Goal: Information Seeking & Learning: Learn about a topic

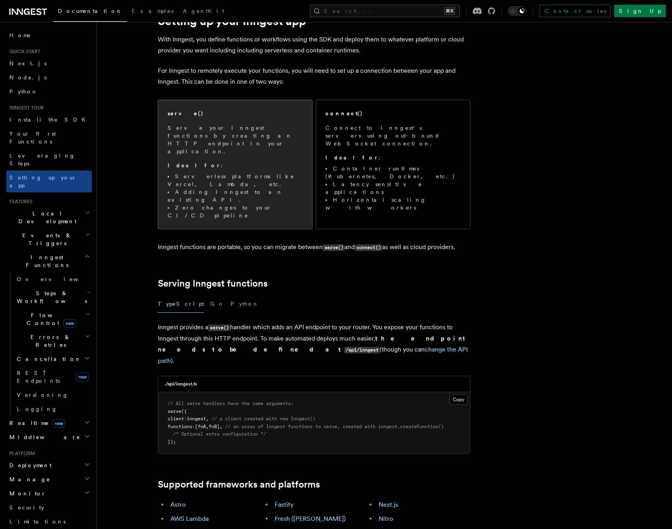
scroll to position [38, 0]
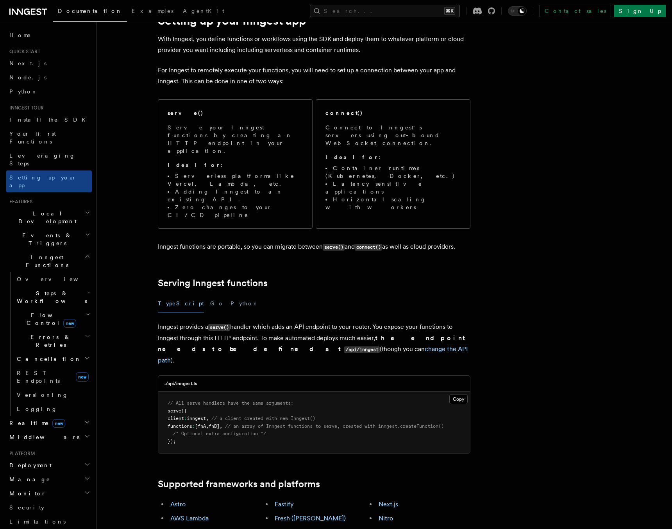
click at [195, 392] on pre "// All serve handlers have the same arguments: serve ({ client : inngest , // a…" at bounding box center [314, 422] width 312 height 61
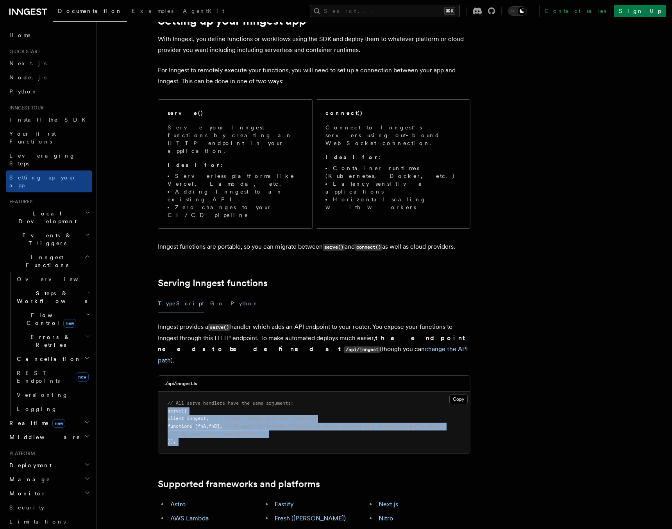
drag, startPoint x: 195, startPoint y: 362, endPoint x: 226, endPoint y: 391, distance: 42.3
click at [226, 392] on pre "// All serve handlers have the same arguments: serve ({ client : inngest , // a…" at bounding box center [314, 422] width 312 height 61
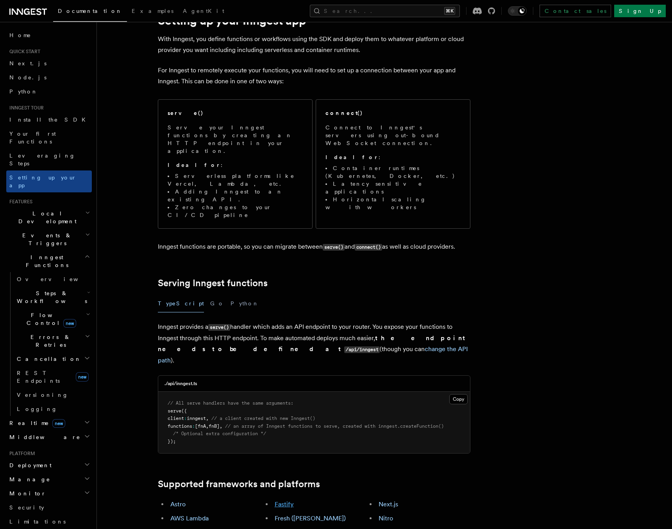
click at [284, 500] on link "Fastify" at bounding box center [284, 503] width 19 height 7
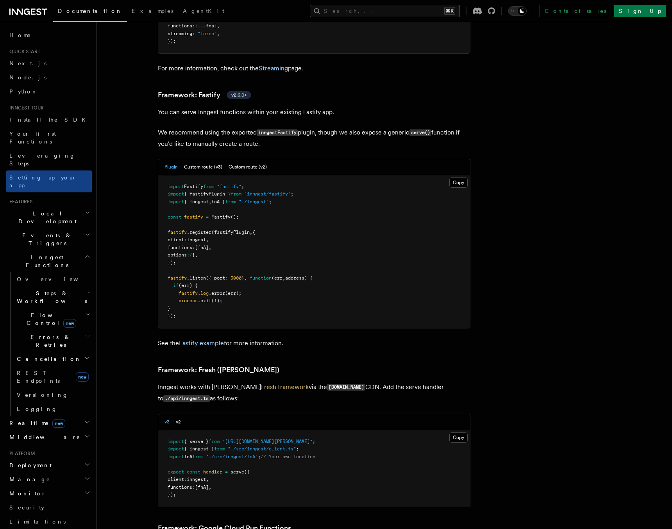
scroll to position [2682, 0]
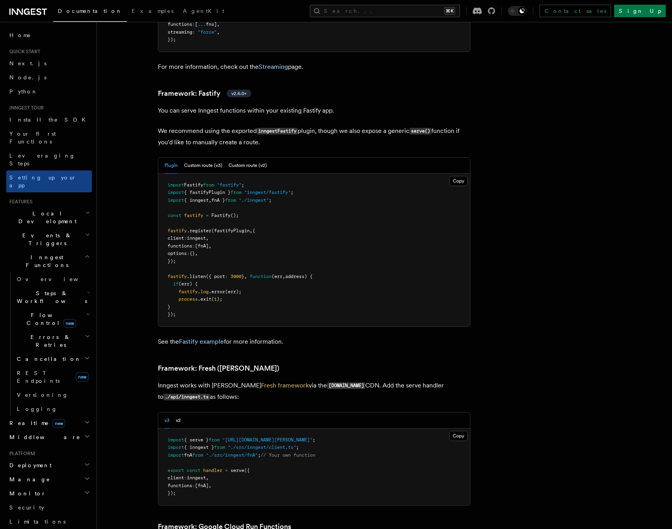
click at [231, 228] on span "(fastifyPlugin" at bounding box center [230, 230] width 38 height 5
drag, startPoint x: 231, startPoint y: 181, endPoint x: 230, endPoint y: 210, distance: 29.0
click at [230, 210] on pre "import Fastify from "fastify" ; import { fastifyPlugin } from "inngest/fastify"…" at bounding box center [314, 250] width 312 height 153
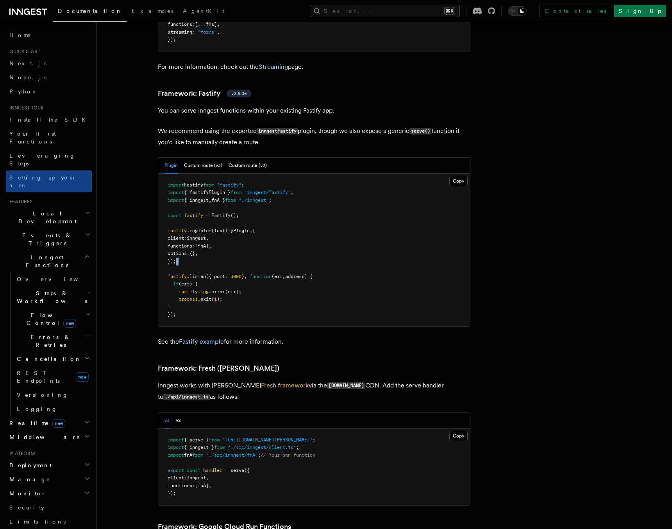
click at [230, 210] on pre "import Fastify from "fastify" ; import { fastifyPlugin } from "inngest/fastify"…" at bounding box center [314, 250] width 312 height 153
drag, startPoint x: 230, startPoint y: 210, endPoint x: 234, endPoint y: 181, distance: 29.2
click at [234, 181] on pre "import Fastify from "fastify" ; import { fastifyPlugin } from "inngest/fastify"…" at bounding box center [314, 250] width 312 height 153
click at [234, 228] on span "(fastifyPlugin" at bounding box center [230, 230] width 38 height 5
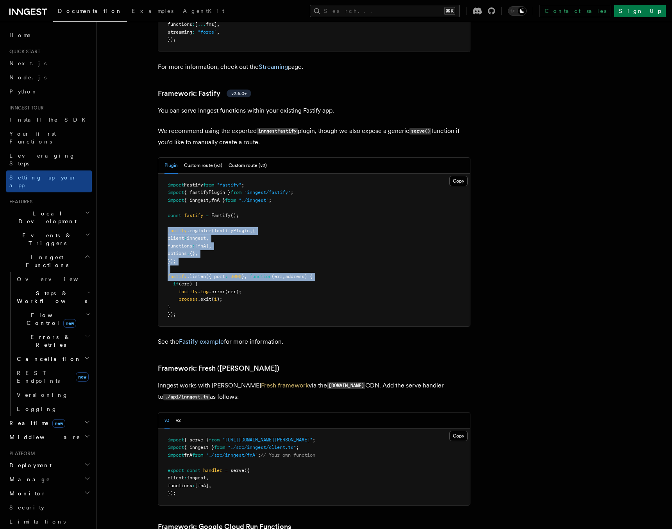
drag, startPoint x: 234, startPoint y: 181, endPoint x: 243, endPoint y: 222, distance: 42.5
click at [243, 222] on pre "import Fastify from "fastify" ; import { fastifyPlugin } from "inngest/fastify"…" at bounding box center [314, 250] width 312 height 153
click at [246, 210] on pre "import Fastify from "fastify" ; import { fastifyPlugin } from "inngest/fastify"…" at bounding box center [314, 250] width 312 height 153
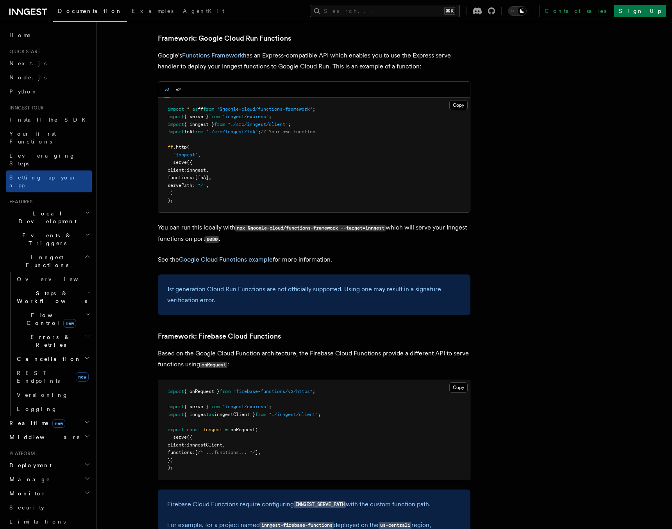
scroll to position [3285, 0]
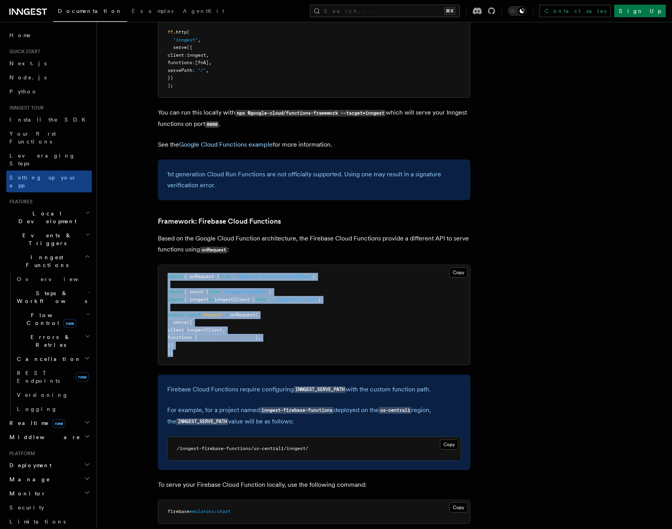
drag, startPoint x: 181, startPoint y: 294, endPoint x: 166, endPoint y: 227, distance: 68.1
click at [166, 265] on pre "import { onRequest } from "firebase-functions/v2/https" ; import { serve } from…" at bounding box center [314, 315] width 312 height 100
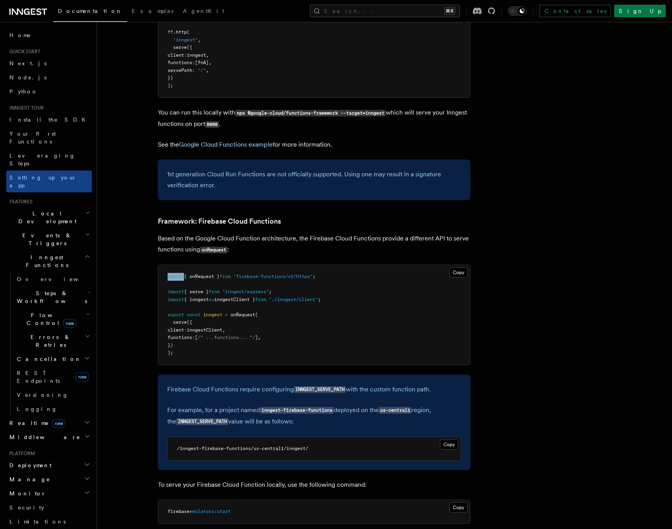
click at [166, 265] on pre "import { onRequest } from "firebase-functions/v2/https" ; import { serve } from…" at bounding box center [314, 315] width 312 height 100
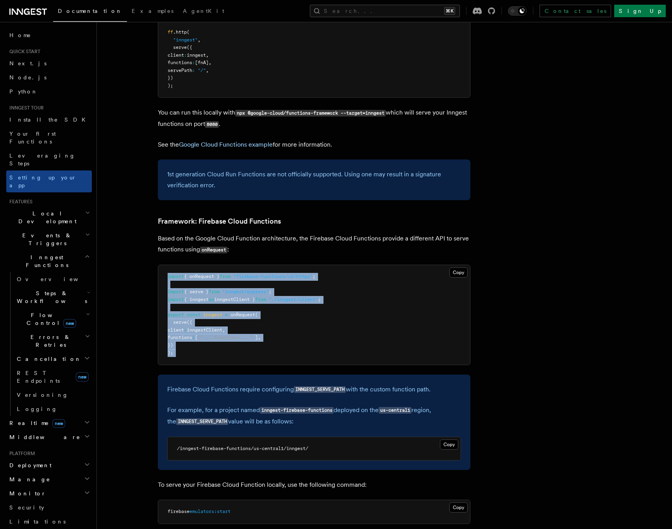
drag, startPoint x: 166, startPoint y: 227, endPoint x: 183, endPoint y: 298, distance: 73.0
click at [183, 298] on pre "import { onRequest } from "firebase-functions/v2/https" ; import { serve } from…" at bounding box center [314, 315] width 312 height 100
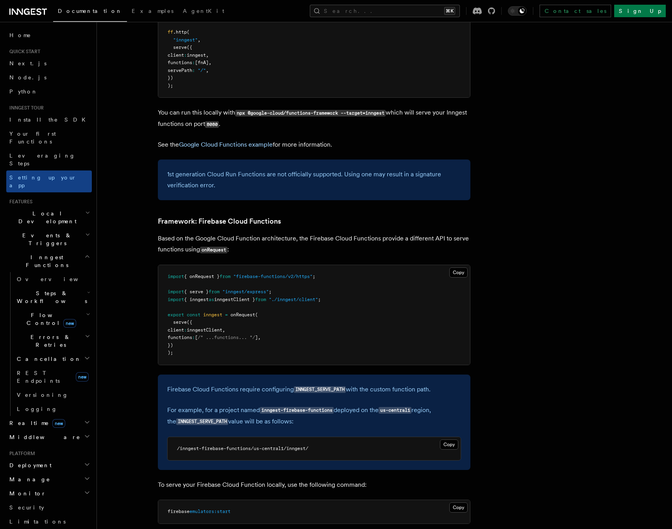
click at [182, 299] on pre "import { onRequest } from "firebase-functions/v2/https" ; import { serve } from…" at bounding box center [314, 315] width 312 height 100
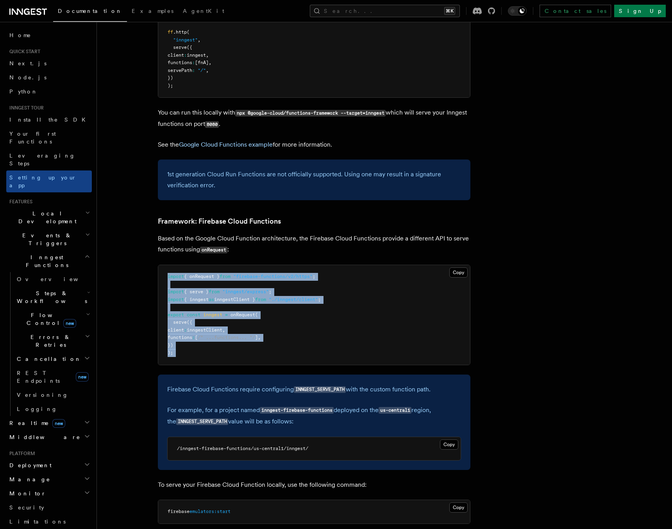
drag, startPoint x: 184, startPoint y: 295, endPoint x: 176, endPoint y: 218, distance: 77.5
click at [175, 265] on pre "import { onRequest } from "firebase-functions/v2/https" ; import { serve } from…" at bounding box center [314, 315] width 312 height 100
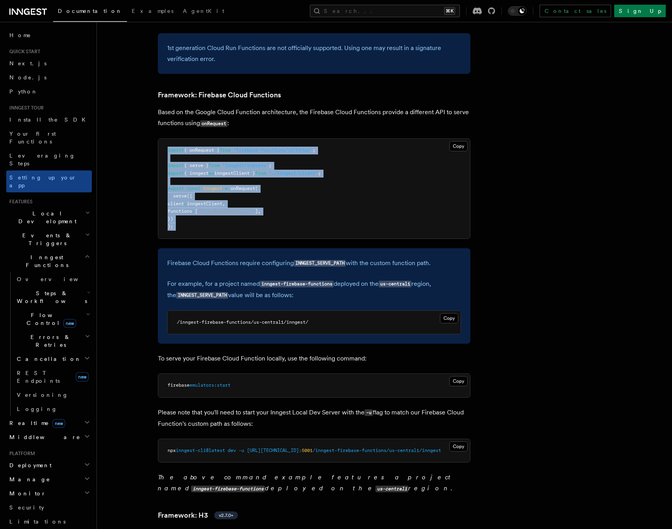
scroll to position [3477, 0]
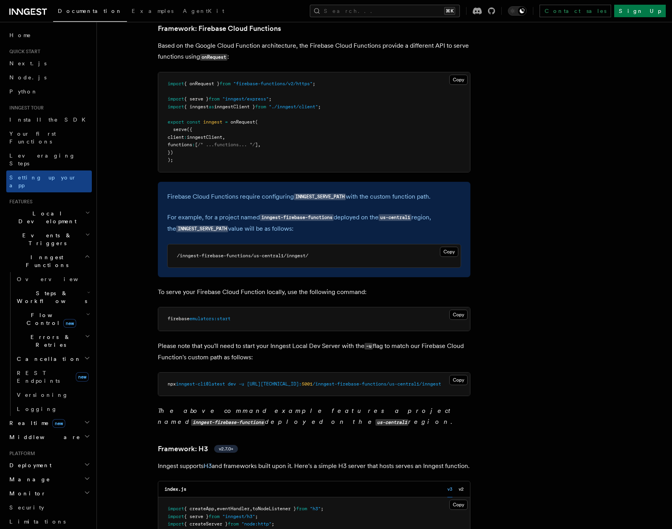
click at [272, 381] on span "[URL][TECHNICAL_ID]:" at bounding box center [274, 383] width 55 height 5
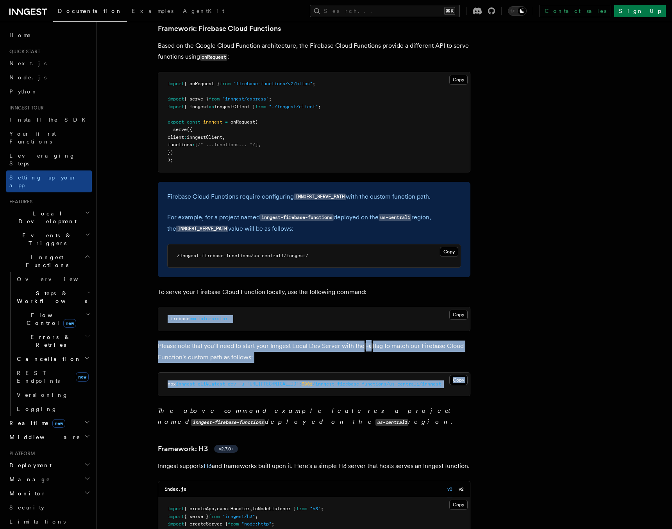
drag, startPoint x: 272, startPoint y: 334, endPoint x: 249, endPoint y: 270, distance: 68.5
click at [249, 270] on article "Inngest tour Setting up your Inngest app With Inngest, you define functions or …" at bounding box center [364, 297] width 510 height 7480
click at [249, 307] on pre "firebase emulators:start" at bounding box center [314, 318] width 312 height 23
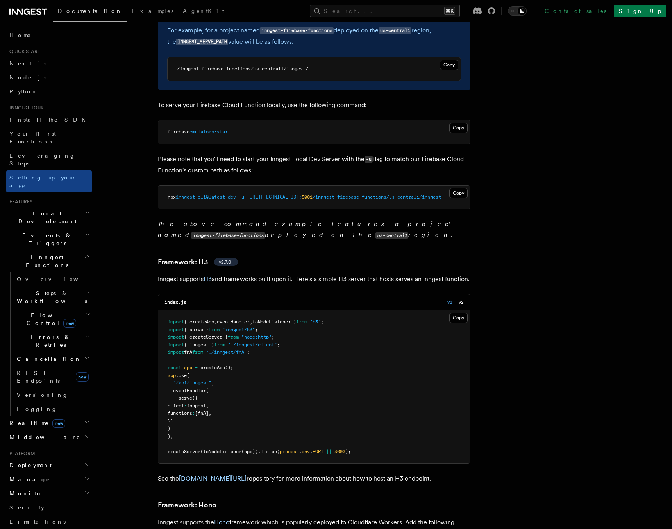
scroll to position [3668, 0]
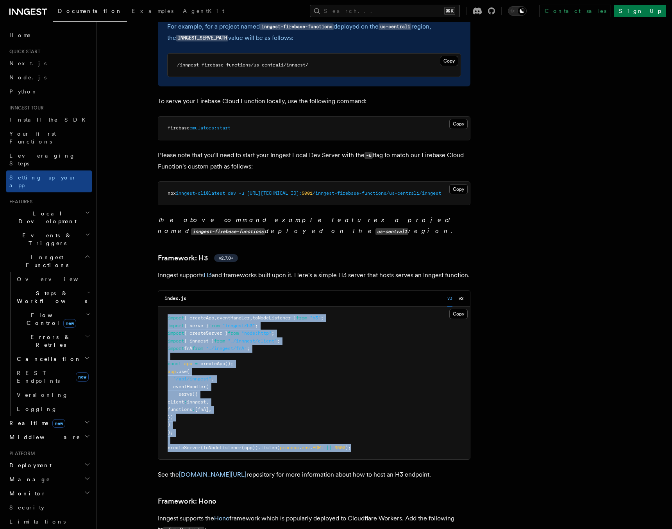
drag, startPoint x: 338, startPoint y: 392, endPoint x: 177, endPoint y: 273, distance: 201.0
click at [177, 306] on pre "import { createApp , eventHandler , toNodeListener } from "h3" ; import { serve…" at bounding box center [314, 382] width 312 height 153
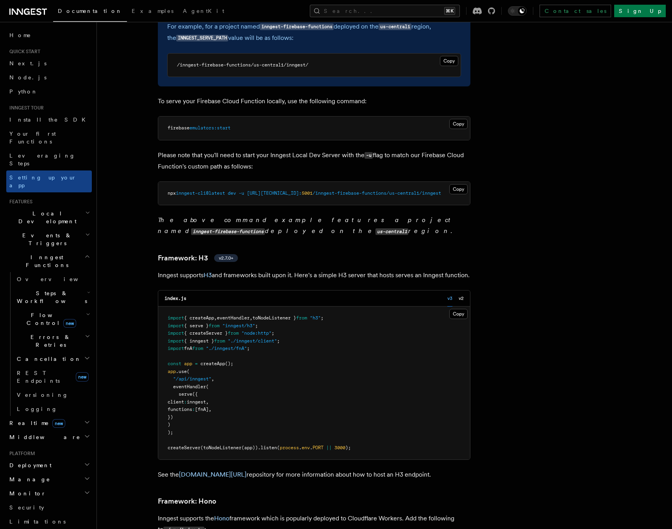
click at [177, 306] on pre "import { createApp , eventHandler , toNodeListener } from "h3" ; import { serve…" at bounding box center [314, 382] width 312 height 153
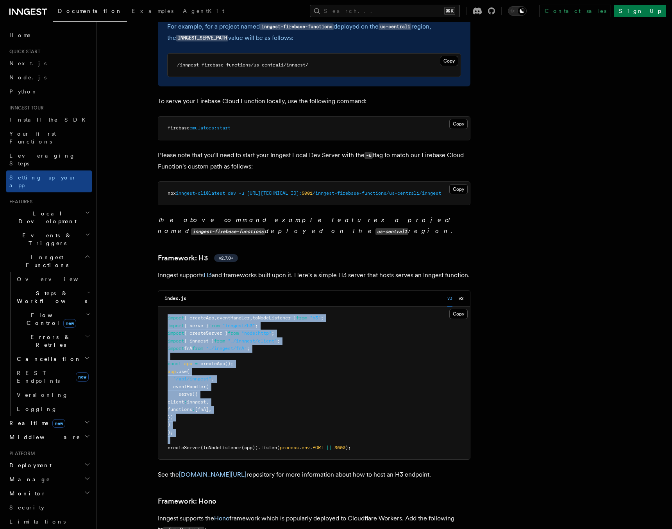
drag, startPoint x: 177, startPoint y: 273, endPoint x: 380, endPoint y: 397, distance: 238.0
click at [380, 397] on pre "import { createApp , eventHandler , toNodeListener } from "h3" ; import { serve…" at bounding box center [314, 382] width 312 height 153
drag, startPoint x: 378, startPoint y: 403, endPoint x: 147, endPoint y: 277, distance: 262.6
click at [147, 277] on article "Inngest tour Setting up your Inngest app With Inngest, you define functions or …" at bounding box center [364, 106] width 510 height 7480
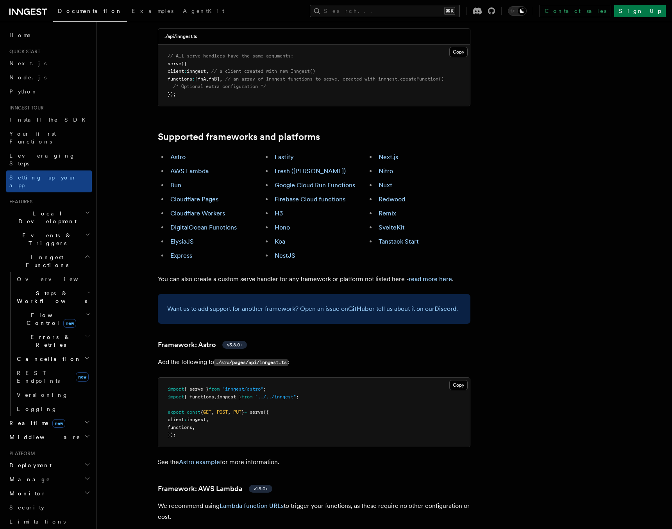
scroll to position [216, 0]
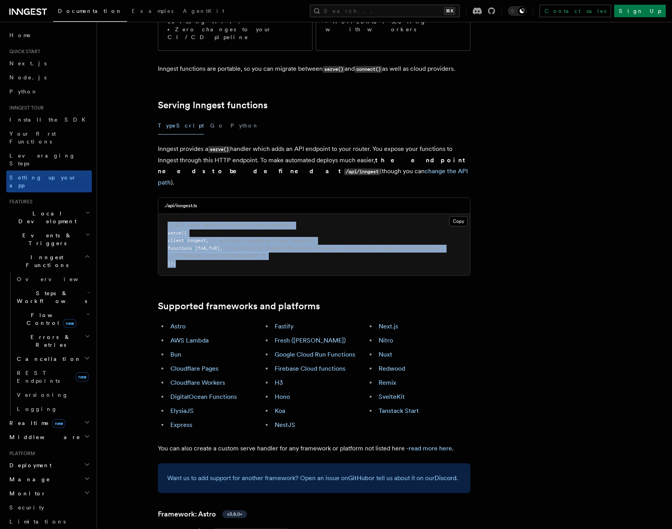
drag, startPoint x: 232, startPoint y: 216, endPoint x: 175, endPoint y: 170, distance: 72.8
click at [175, 214] on pre "// All serve handlers have the same arguments: serve ({ client : inngest , // a…" at bounding box center [314, 244] width 312 height 61
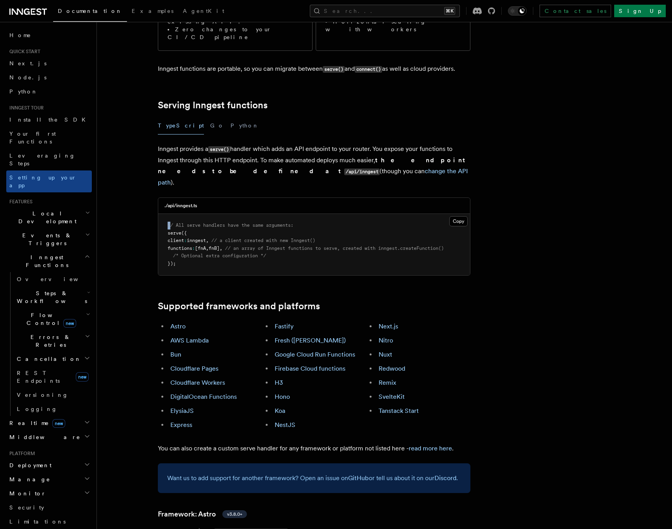
click at [175, 214] on pre "// All serve handlers have the same arguments: serve ({ client : inngest , // a…" at bounding box center [314, 244] width 312 height 61
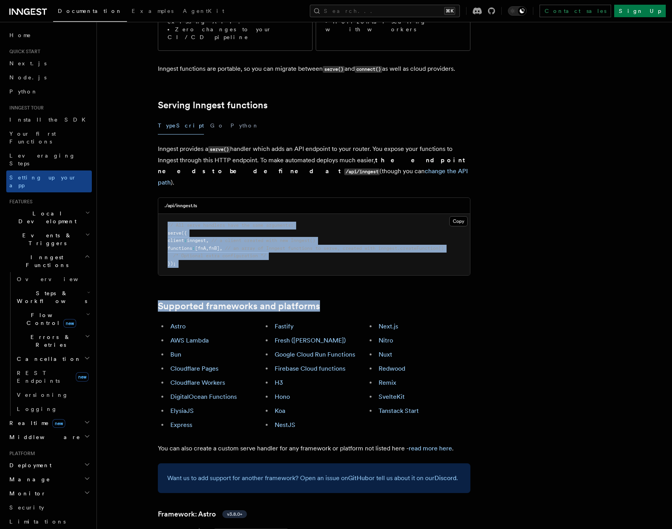
drag, startPoint x: 175, startPoint y: 170, endPoint x: 269, endPoint y: 232, distance: 112.0
click at [262, 215] on pre "// All serve handlers have the same arguments: serve ({ client : inngest , // a…" at bounding box center [314, 244] width 312 height 61
drag, startPoint x: 262, startPoint y: 215, endPoint x: 173, endPoint y: 173, distance: 98.3
click at [173, 214] on pre "// All serve handlers have the same arguments: serve ({ client : inngest , // a…" at bounding box center [314, 244] width 312 height 61
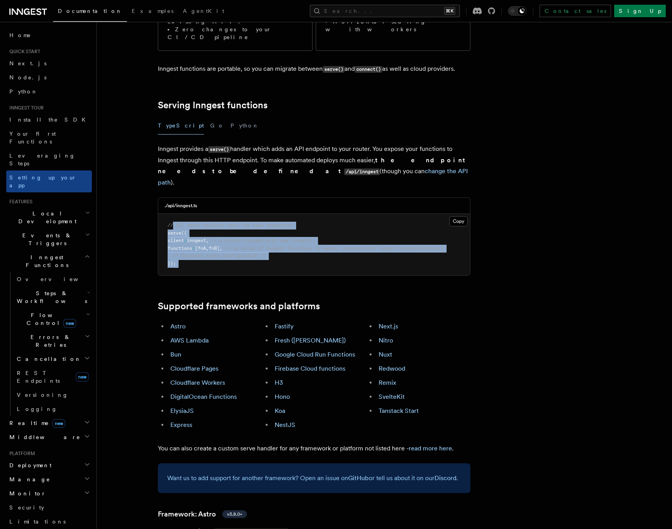
click at [173, 222] on span "// All serve handlers have the same arguments:" at bounding box center [231, 224] width 126 height 5
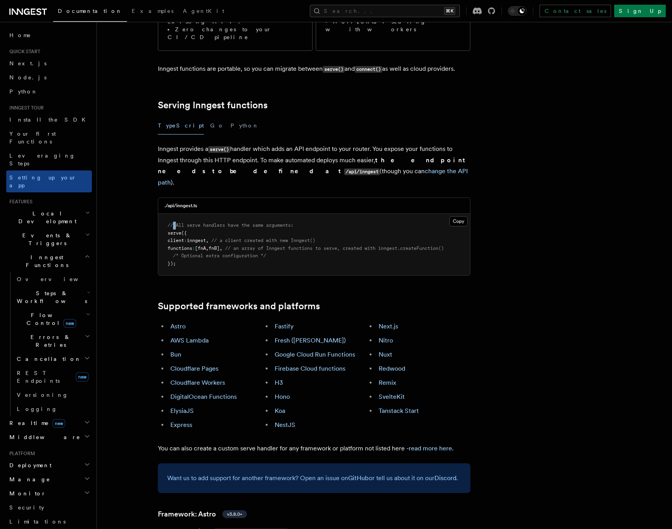
click at [173, 222] on span "// All serve handlers have the same arguments:" at bounding box center [231, 224] width 126 height 5
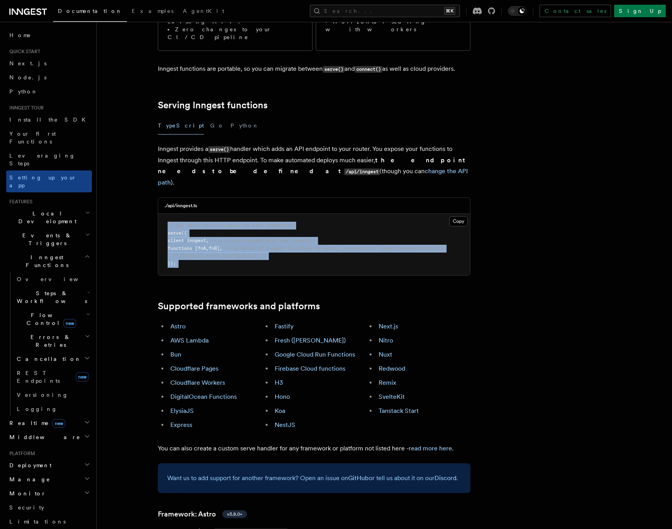
drag, startPoint x: 173, startPoint y: 173, endPoint x: 217, endPoint y: 214, distance: 60.3
click at [217, 214] on pre "// All serve handlers have the same arguments: serve ({ client : inngest , // a…" at bounding box center [314, 244] width 312 height 61
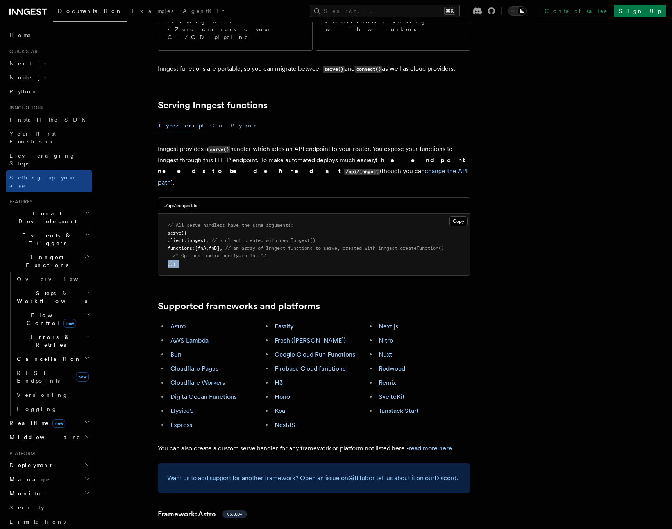
click at [217, 214] on pre "// All serve handlers have the same arguments: serve ({ client : inngest , // a…" at bounding box center [314, 244] width 312 height 61
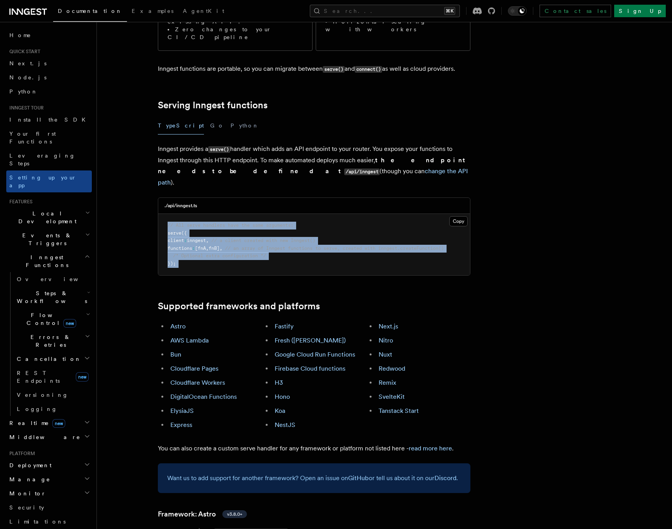
drag, startPoint x: 217, startPoint y: 214, endPoint x: 217, endPoint y: 179, distance: 35.6
click at [217, 214] on pre "// All serve handlers have the same arguments: serve ({ client : inngest , // a…" at bounding box center [314, 244] width 312 height 61
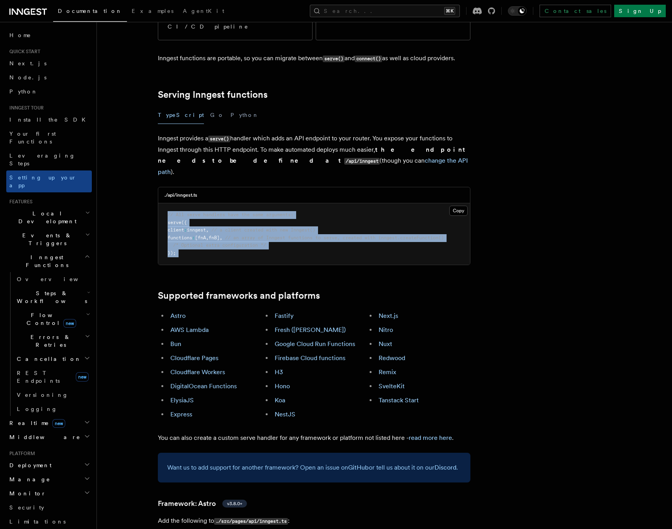
scroll to position [0, 0]
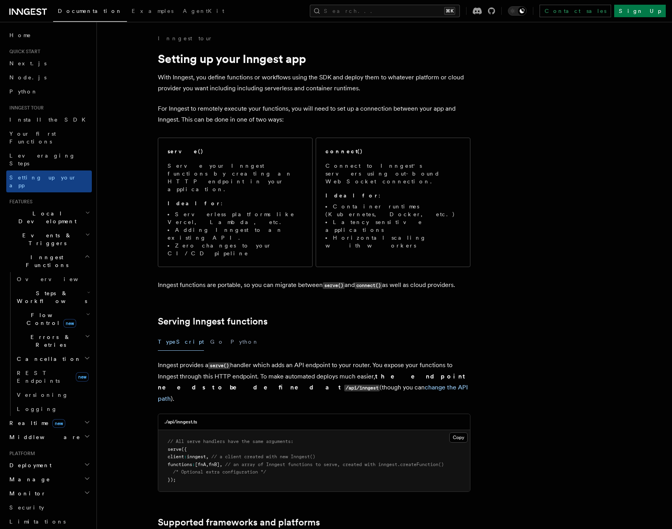
click at [269, 279] on p "Inngest functions are portable, so you can migrate between serve() and connect(…" at bounding box center [314, 284] width 313 height 11
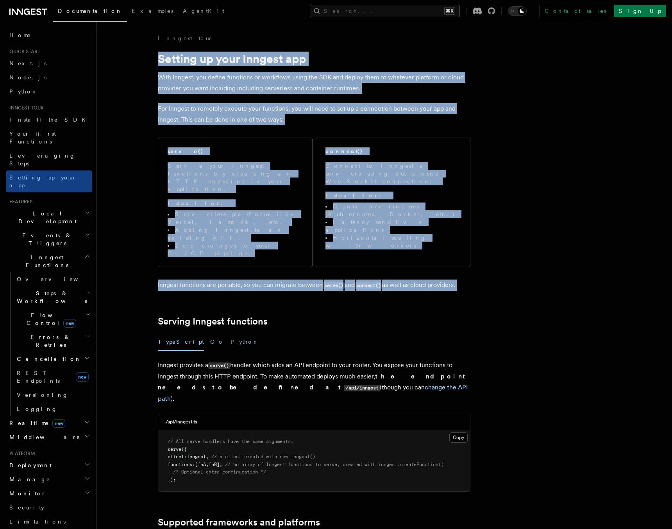
drag, startPoint x: 269, startPoint y: 244, endPoint x: 226, endPoint y: 27, distance: 221.7
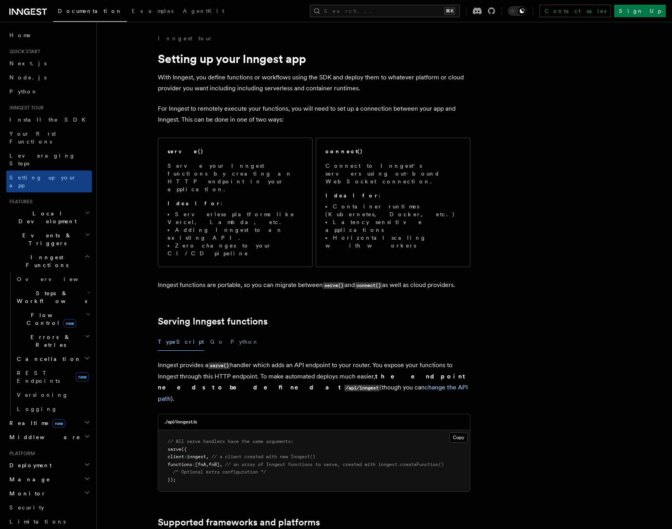
drag, startPoint x: 546, startPoint y: 224, endPoint x: 499, endPoint y: 138, distance: 98.7
click at [297, 123] on p "For Inngest to remotely execute your functions, you will need to set up a conne…" at bounding box center [314, 114] width 313 height 22
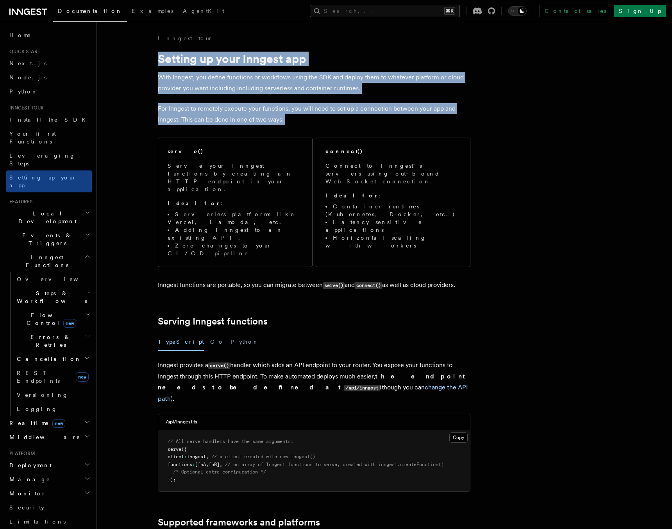
drag, startPoint x: 297, startPoint y: 123, endPoint x: 276, endPoint y: 58, distance: 68.5
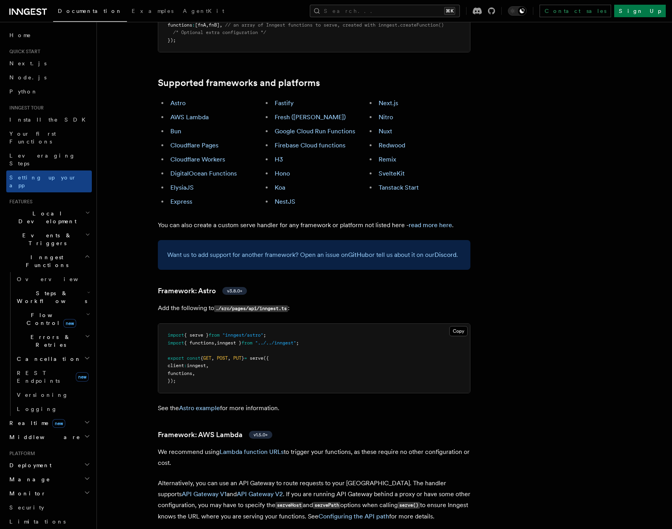
scroll to position [568, 0]
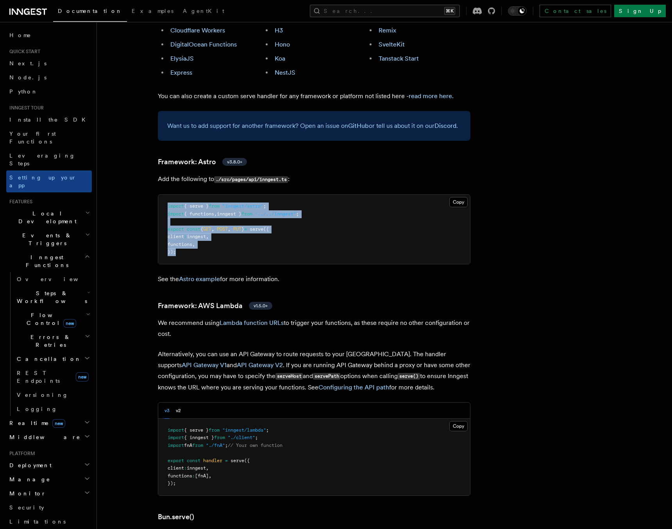
drag, startPoint x: 208, startPoint y: 211, endPoint x: 202, endPoint y: 163, distance: 48.0
click at [206, 195] on pre "import { serve } from "inngest/astro" ; import { functions , inngest } from "..…" at bounding box center [314, 229] width 312 height 69
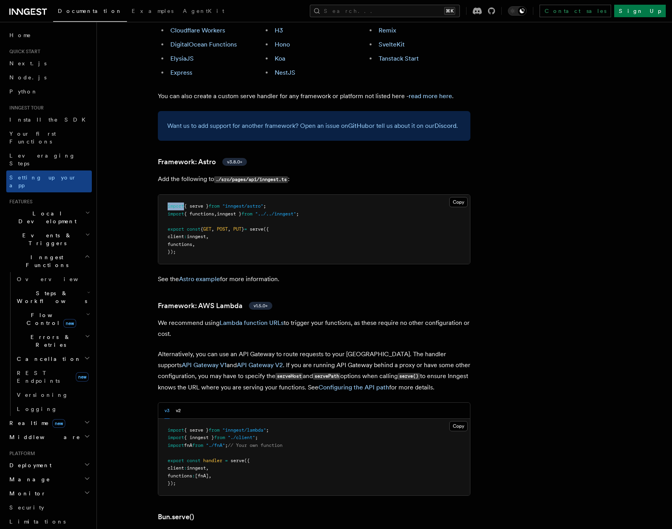
click at [206, 195] on pre "import { serve } from "inngest/astro" ; import { functions , inngest } from "..…" at bounding box center [314, 229] width 312 height 69
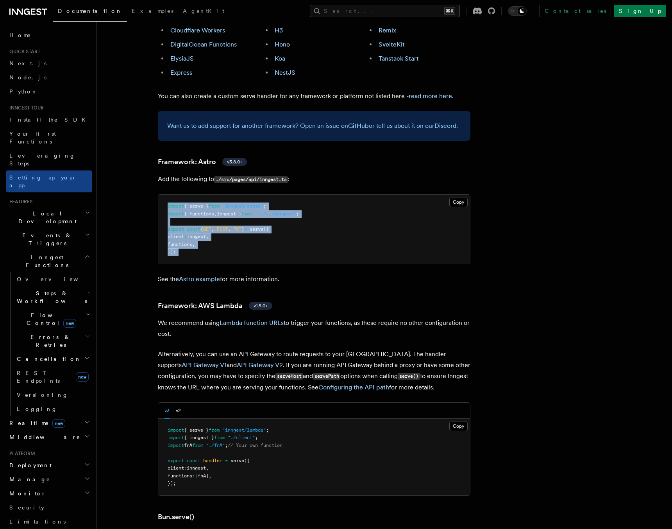
drag, startPoint x: 206, startPoint y: 163, endPoint x: 215, endPoint y: 222, distance: 59.8
click at [214, 223] on pre "import { serve } from "inngest/astro" ; import { functions , inngest } from "..…" at bounding box center [314, 229] width 312 height 69
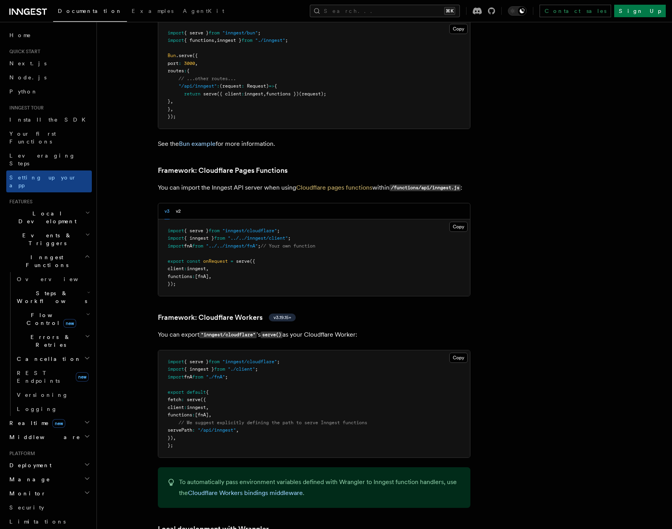
scroll to position [1379, 0]
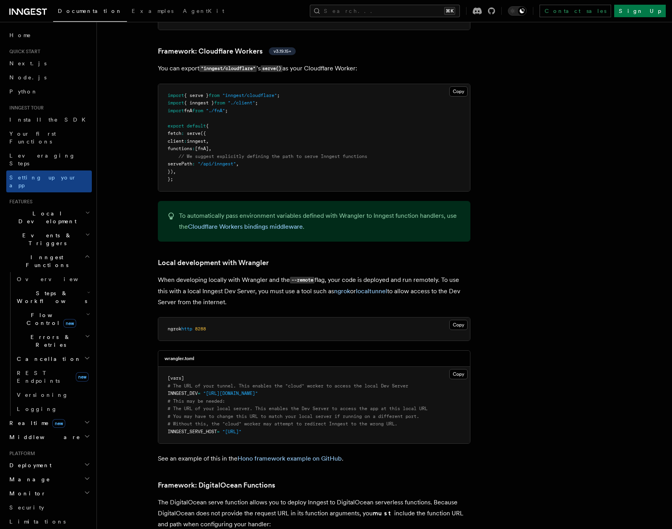
click at [249, 317] on pre "ngrok http 8288" at bounding box center [314, 328] width 312 height 23
drag, startPoint x: 249, startPoint y: 292, endPoint x: 269, endPoint y: 308, distance: 25.2
click at [250, 317] on pre "ngrok http 8288" at bounding box center [314, 328] width 312 height 23
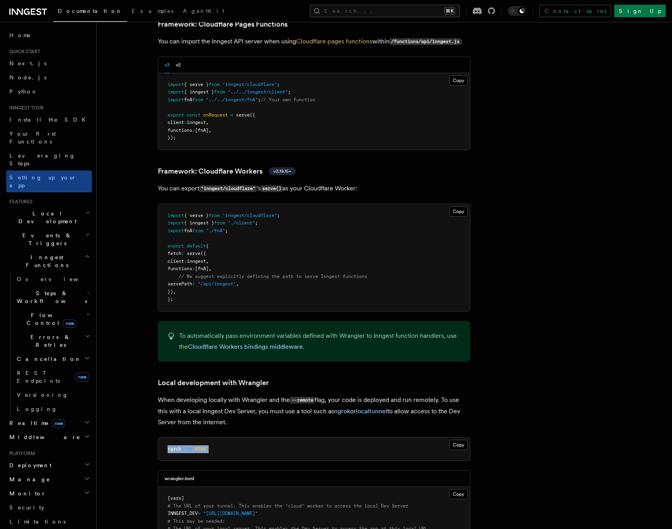
scroll to position [1242, 0]
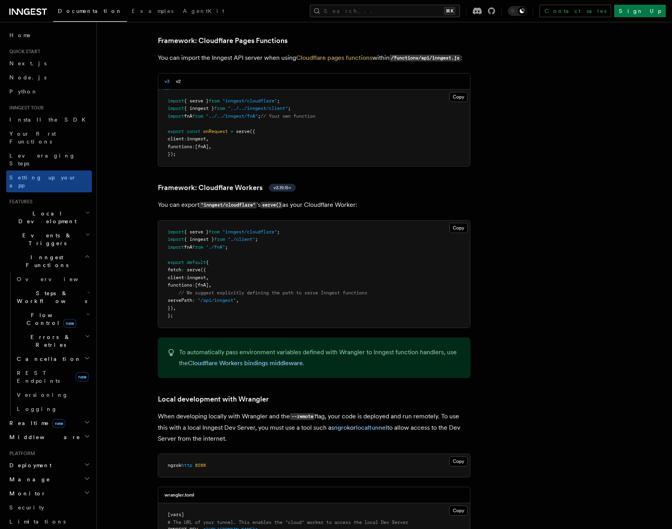
click at [261, 270] on pre "import { serve } from "inngest/cloudflare" ; import { inngest } from "./client"…" at bounding box center [314, 273] width 312 height 107
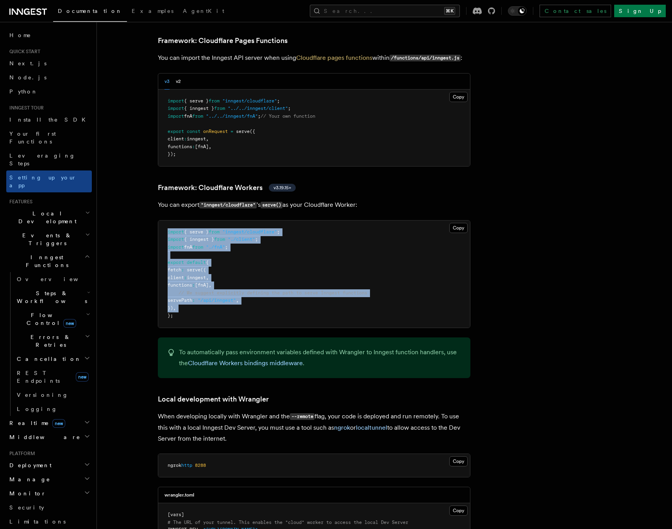
drag, startPoint x: 261, startPoint y: 270, endPoint x: 217, endPoint y: 178, distance: 102.3
click at [220, 229] on span "from" at bounding box center [214, 231] width 11 height 5
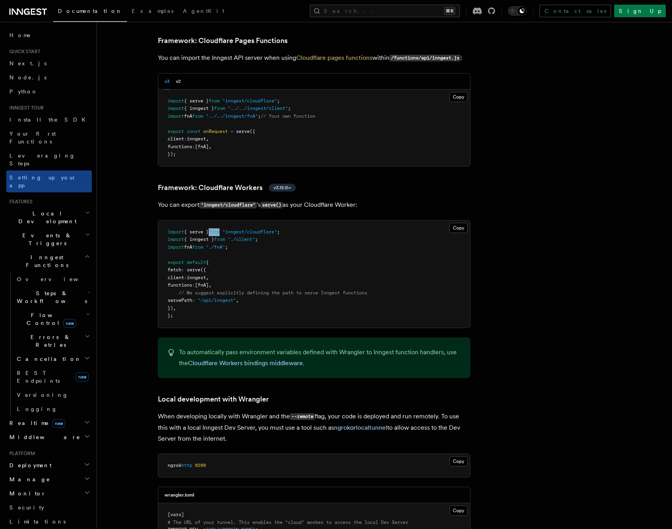
click at [220, 229] on span "from" at bounding box center [214, 231] width 11 height 5
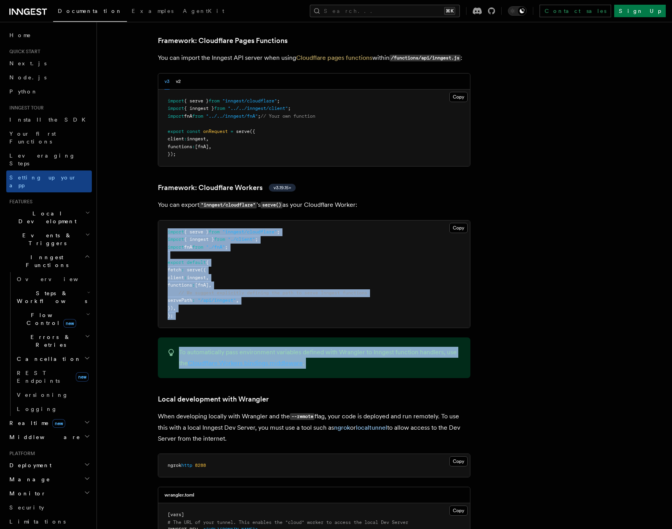
drag, startPoint x: 223, startPoint y: 194, endPoint x: 230, endPoint y: 322, distance: 127.6
click at [82, 250] on h2 "Inngest Functions" at bounding box center [49, 261] width 86 height 22
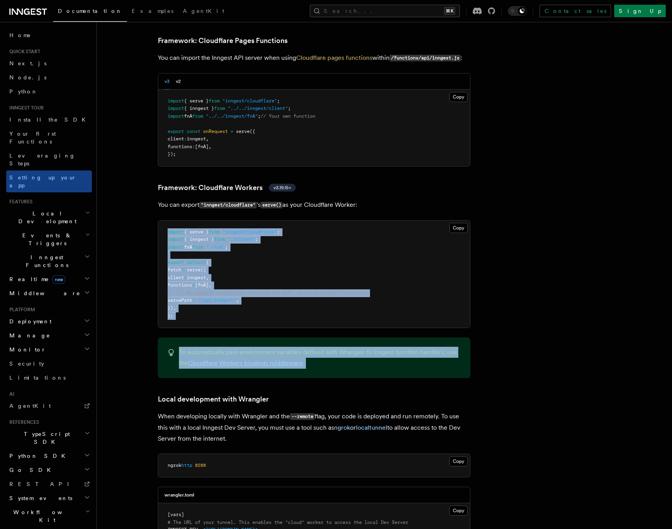
click at [81, 250] on h2 "Inngest Functions" at bounding box center [49, 261] width 86 height 22
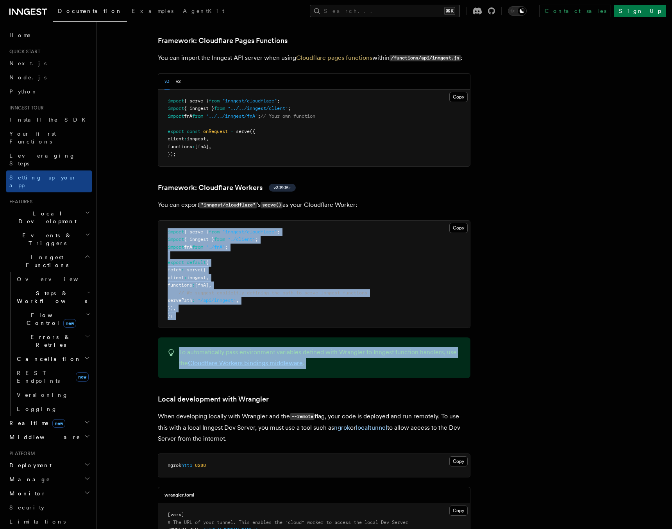
click at [60, 250] on h2 "Inngest Functions" at bounding box center [49, 261] width 86 height 22
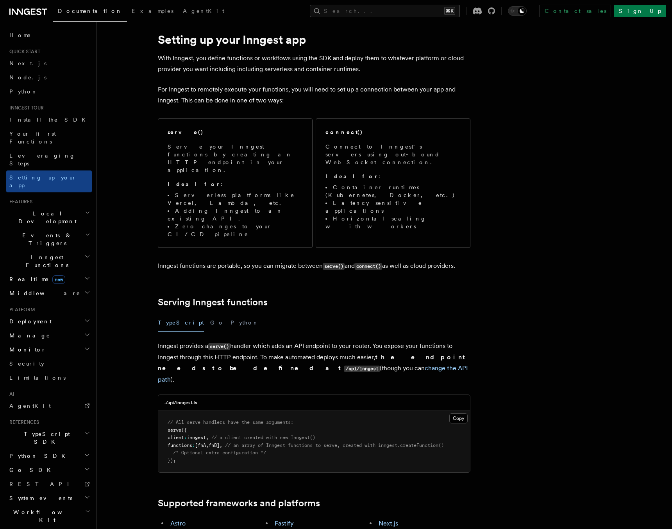
scroll to position [0, 0]
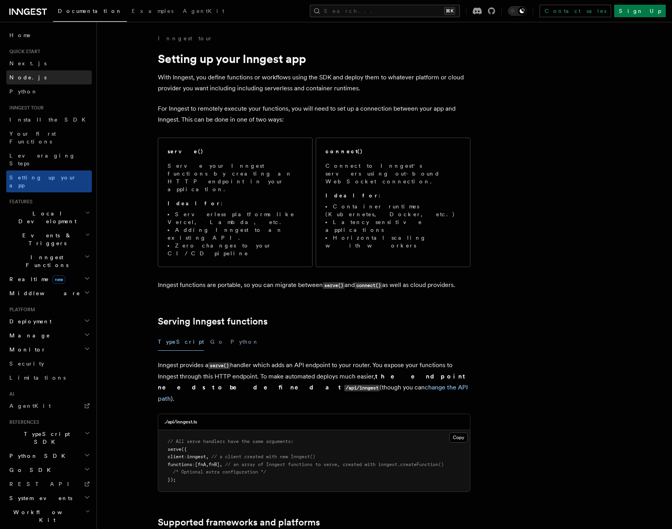
click at [41, 75] on link "Node.js" at bounding box center [49, 77] width 86 height 14
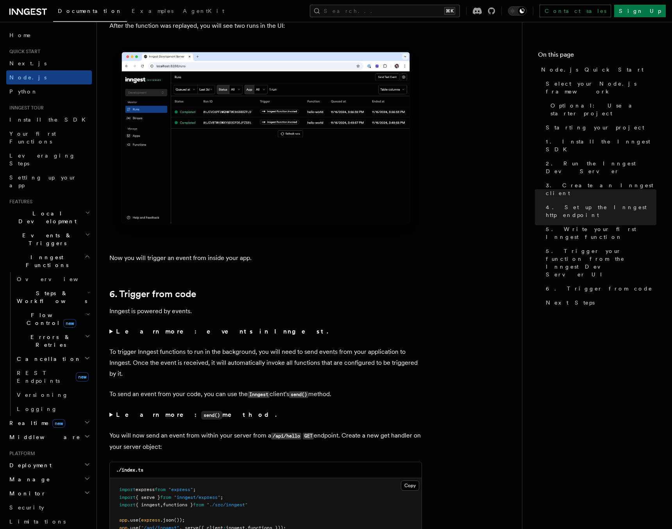
scroll to position [4462, 0]
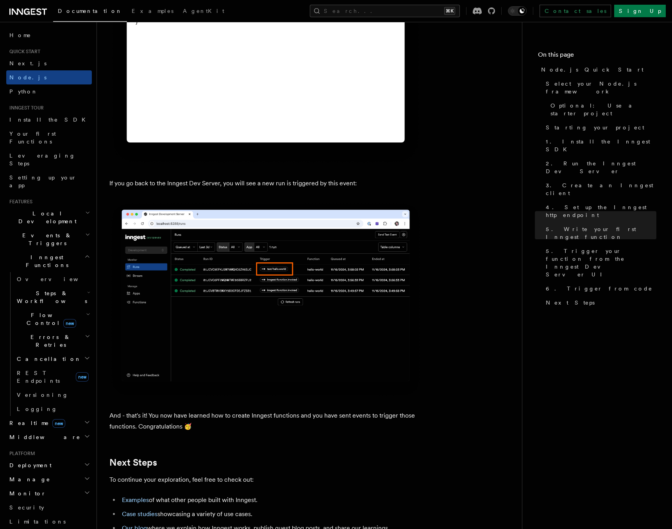
drag, startPoint x: 431, startPoint y: 389, endPoint x: 430, endPoint y: 385, distance: 4.1
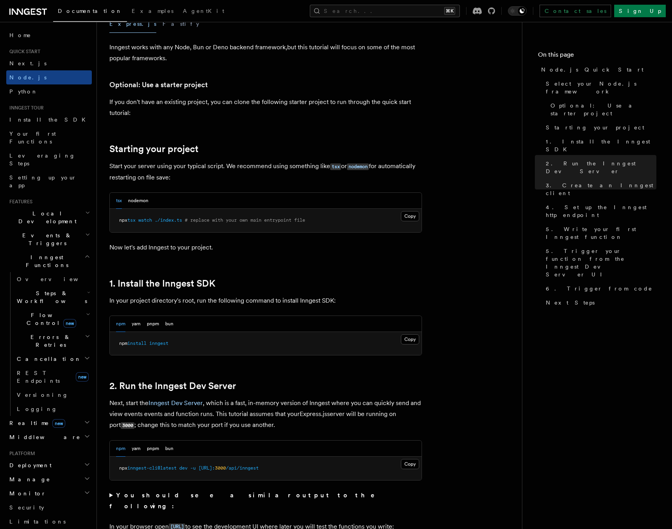
scroll to position [0, 0]
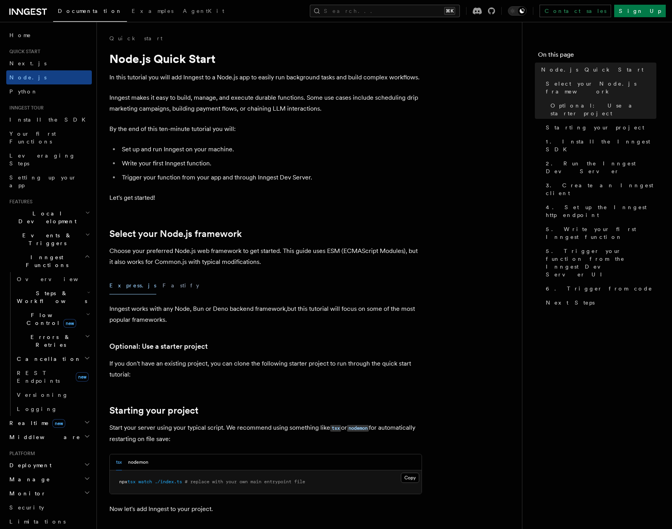
click at [325, 103] on p "Inngest makes it easy to build, manage, and execute durable functions. Some use…" at bounding box center [265, 103] width 313 height 22
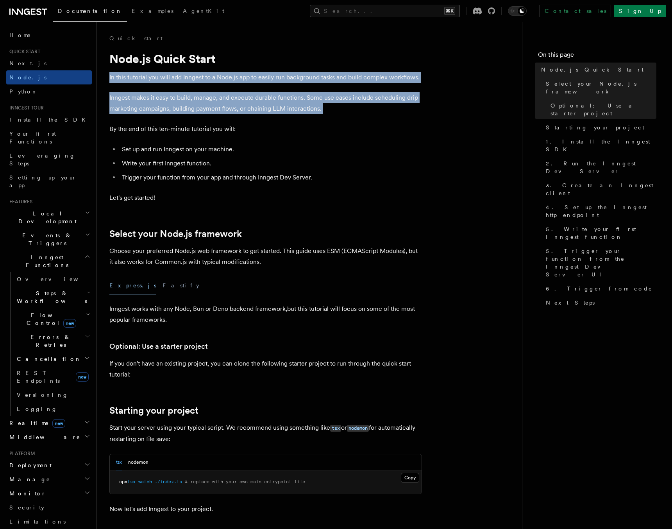
drag, startPoint x: 325, startPoint y: 103, endPoint x: 324, endPoint y: 72, distance: 31.7
click at [81, 352] on h2 "Cancellation" at bounding box center [53, 359] width 78 height 14
click at [82, 330] on h2 "Errors & Retries" at bounding box center [53, 341] width 78 height 22
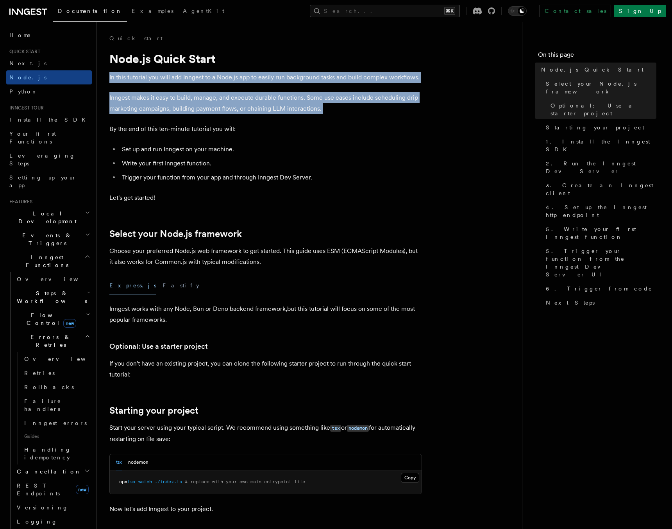
click at [82, 330] on h2 "Errors & Retries" at bounding box center [53, 341] width 78 height 22
click at [86, 311] on icon "button" at bounding box center [88, 314] width 4 height 6
click at [87, 289] on icon "button" at bounding box center [88, 292] width 3 height 6
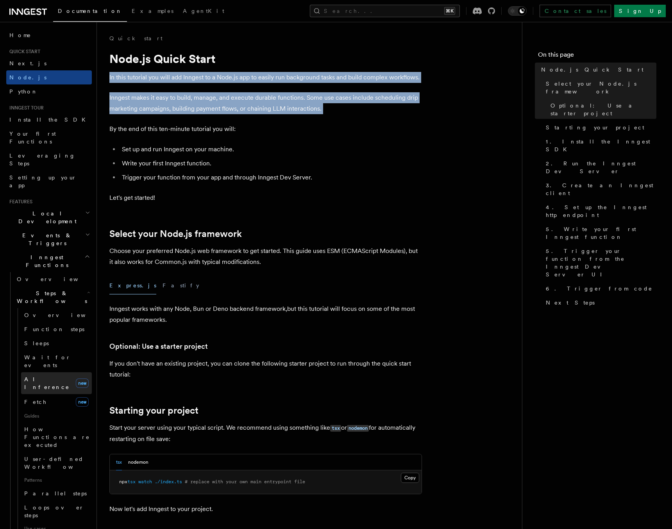
click at [47, 376] on span "AI Inference" at bounding box center [46, 383] width 45 height 14
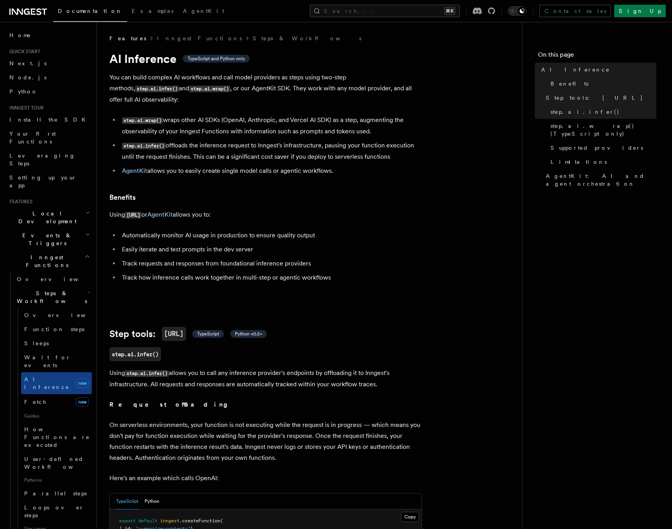
drag, startPoint x: 365, startPoint y: 163, endPoint x: 304, endPoint y: 61, distance: 118.5
click at [304, 61] on h1 "AI Inference TypeScript and Python only" at bounding box center [265, 59] width 313 height 14
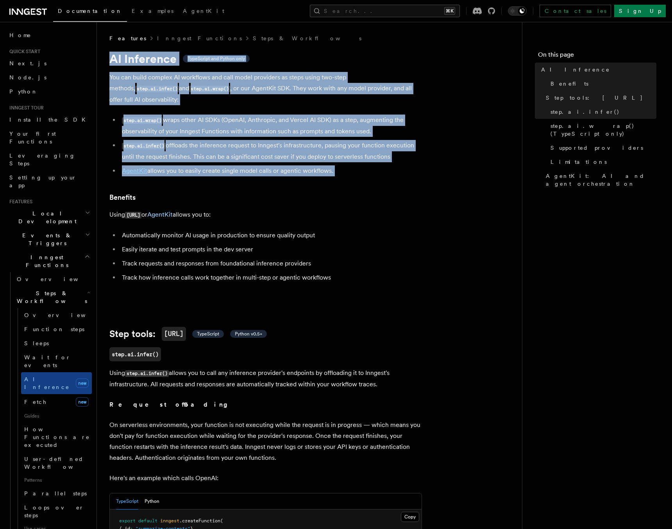
drag, startPoint x: 304, startPoint y: 61, endPoint x: 315, endPoint y: 155, distance: 94.8
click at [315, 165] on li "AgentKit allows you to easily create single model calls or agentic workflows." at bounding box center [271, 170] width 303 height 11
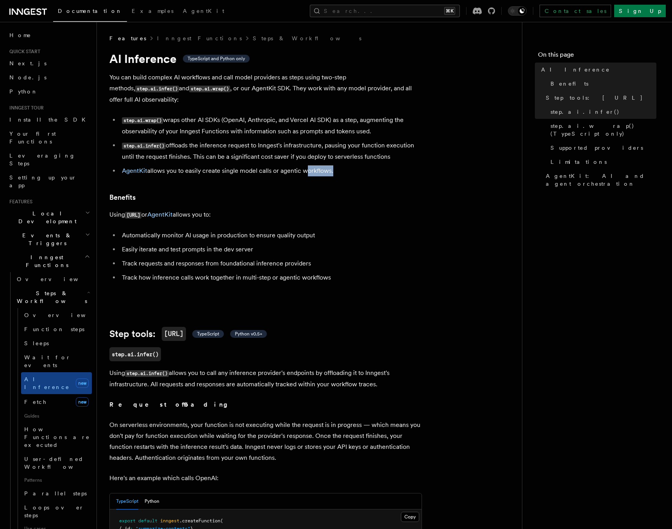
click at [315, 165] on li "AgentKit allows you to easily create single model calls or agentic workflows." at bounding box center [271, 170] width 303 height 11
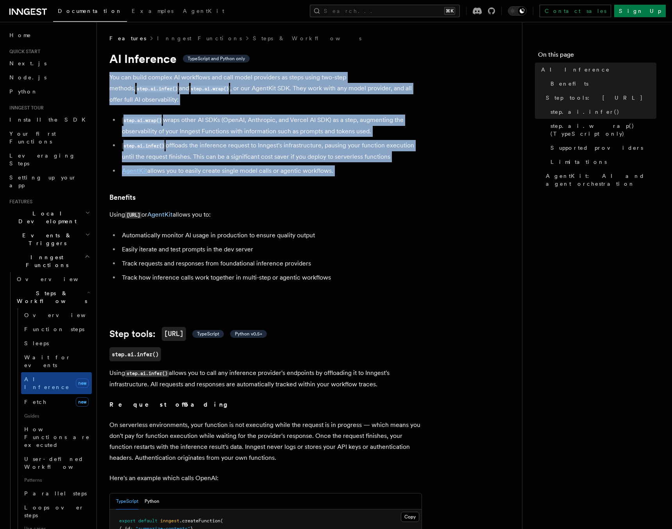
drag, startPoint x: 315, startPoint y: 155, endPoint x: 313, endPoint y: 68, distance: 86.8
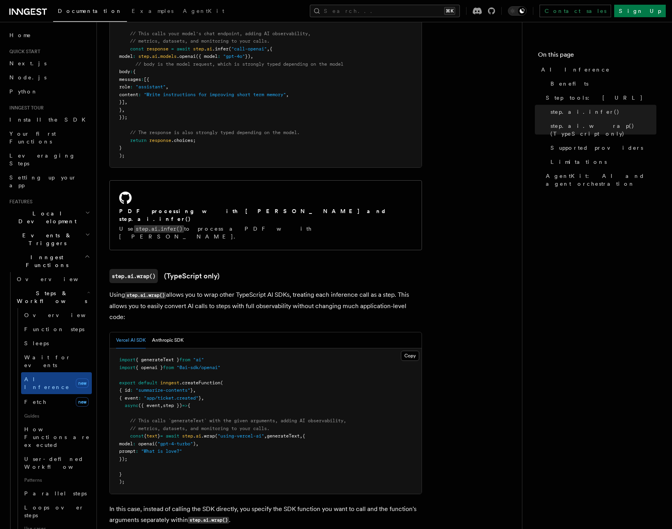
scroll to position [652, 0]
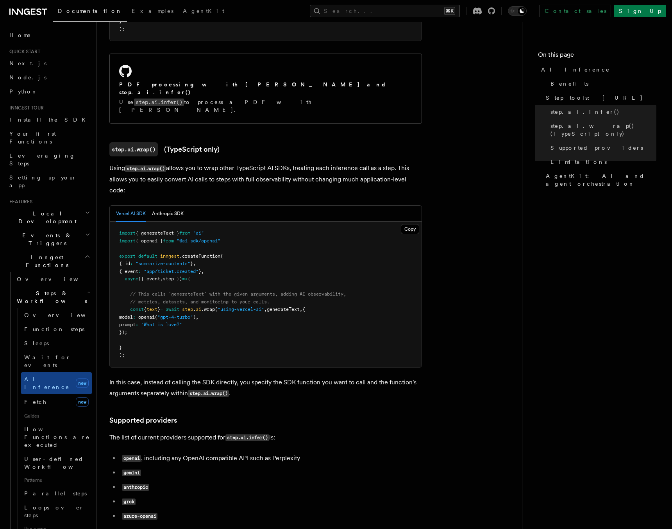
click at [244, 163] on p "Using step.ai.wrap() allows you to wrap other TypeScript AI SDKs, treating each…" at bounding box center [265, 179] width 313 height 33
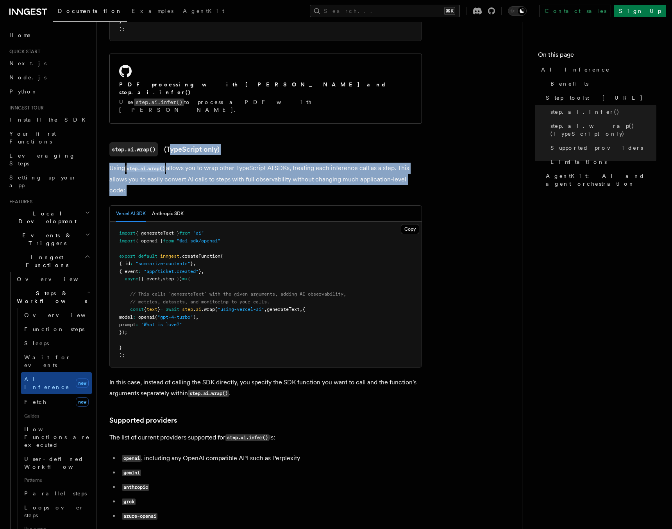
drag, startPoint x: 244, startPoint y: 142, endPoint x: 218, endPoint y: 115, distance: 37.6
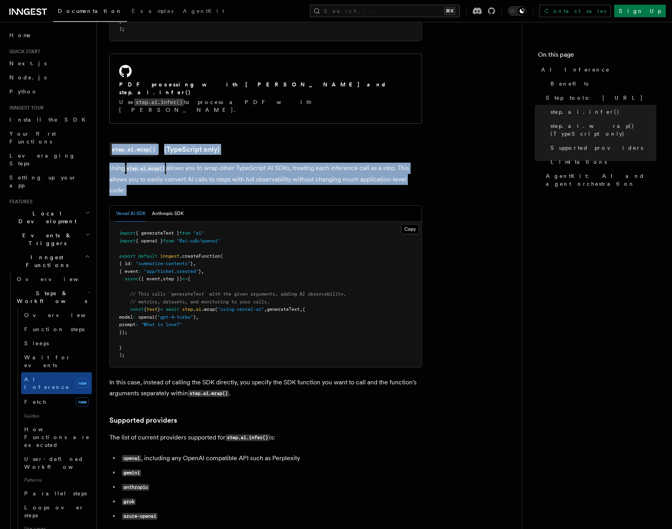
drag, startPoint x: 153, startPoint y: 112, endPoint x: 211, endPoint y: 149, distance: 68.7
click at [211, 163] on p "Using step.ai.wrap() allows you to wrap other TypeScript AI SDKs, treating each…" at bounding box center [265, 179] width 313 height 33
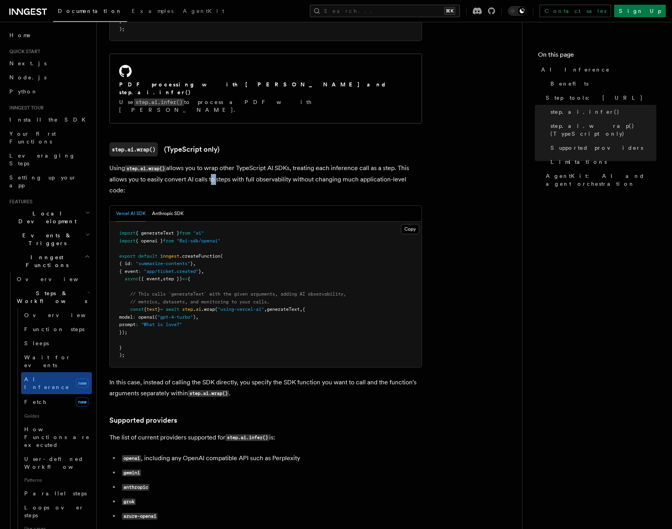
click at [211, 163] on p "Using step.ai.wrap() allows you to wrap other TypeScript AI SDKs, treating each…" at bounding box center [265, 179] width 313 height 33
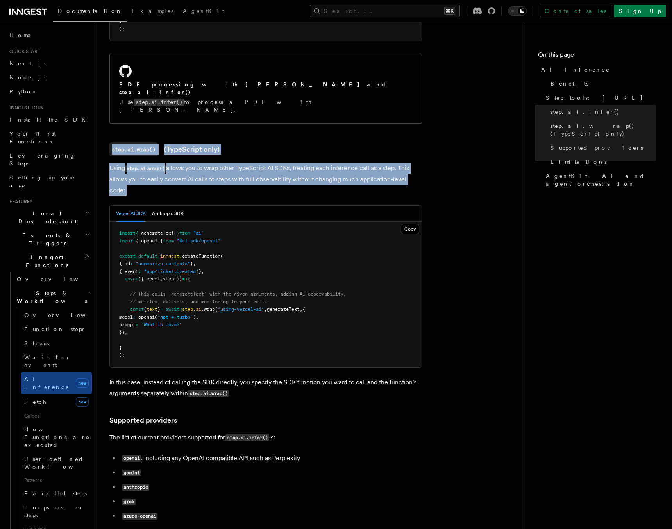
drag, startPoint x: 211, startPoint y: 149, endPoint x: 147, endPoint y: 105, distance: 77.7
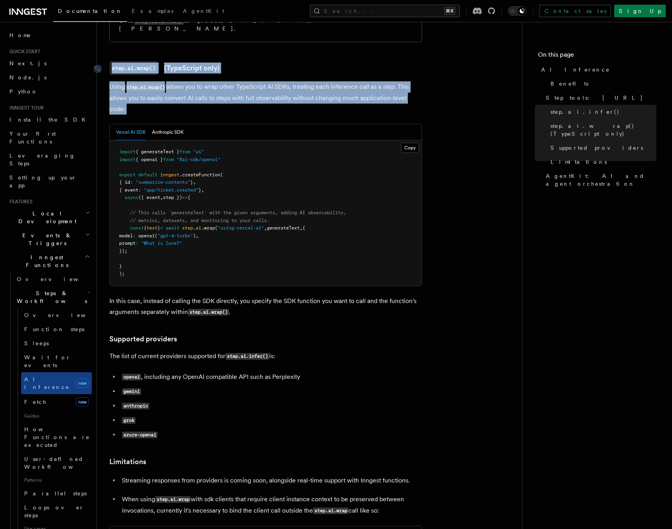
scroll to position [811, 0]
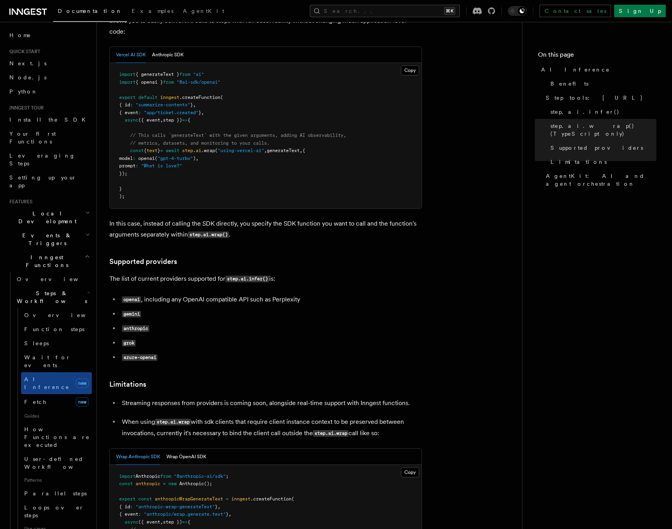
click at [248, 416] on p "When using step.ai.wrap with sdk clients that require client instance context t…" at bounding box center [272, 427] width 300 height 23
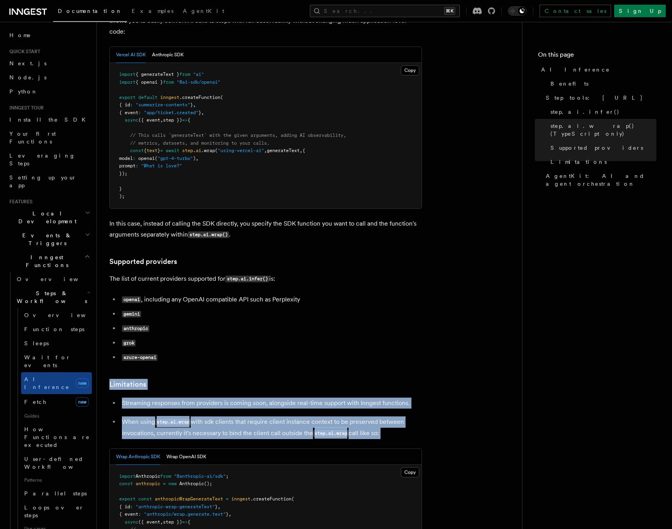
drag, startPoint x: 248, startPoint y: 393, endPoint x: 233, endPoint y: 338, distance: 57.4
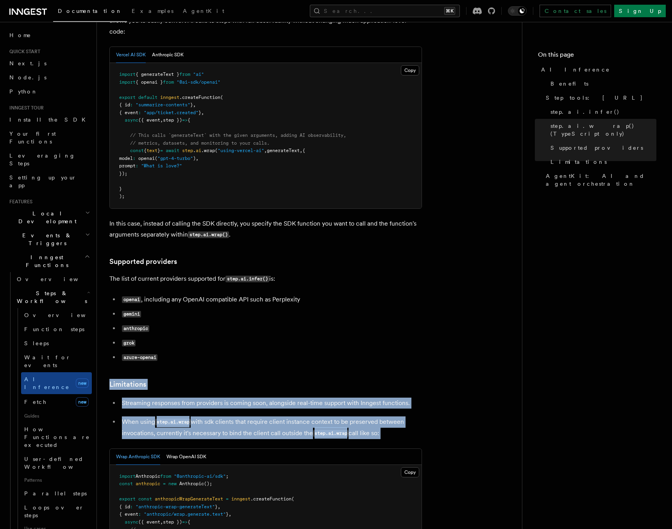
drag, startPoint x: 233, startPoint y: 338, endPoint x: 272, endPoint y: 394, distance: 68.0
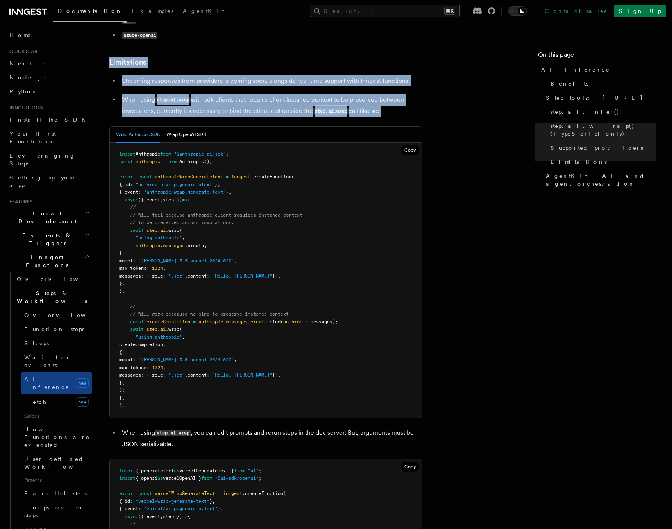
scroll to position [1201, 0]
